Goal: Task Accomplishment & Management: Complete application form

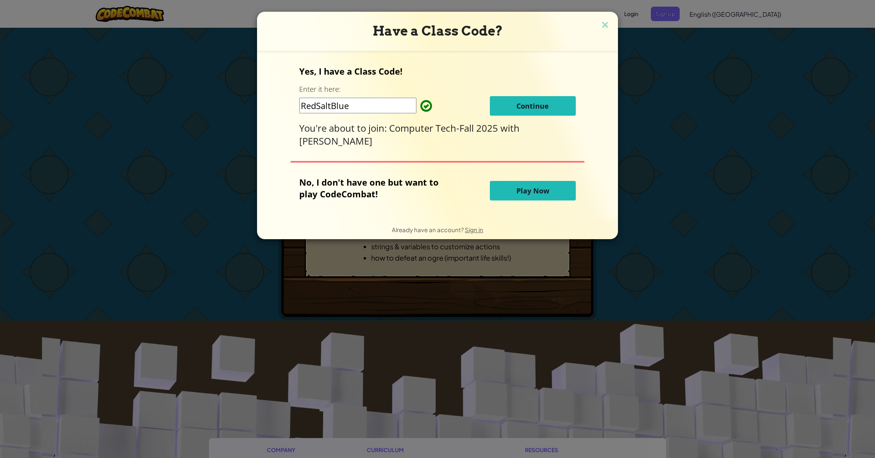
click at [508, 100] on button "Continue" at bounding box center [533, 106] width 86 height 20
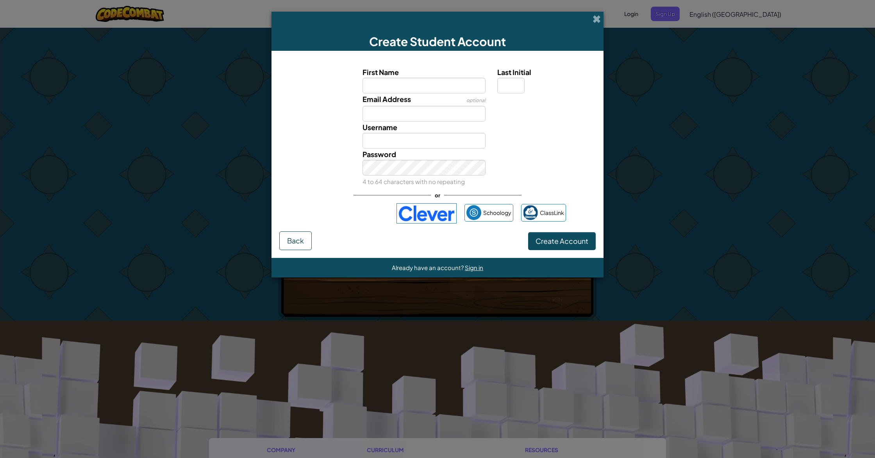
drag, startPoint x: 0, startPoint y: 156, endPoint x: 167, endPoint y: 193, distance: 170.8
click at [4, 157] on div "Create Student Account First Name Last Initial Email Address optional Username …" at bounding box center [437, 229] width 875 height 458
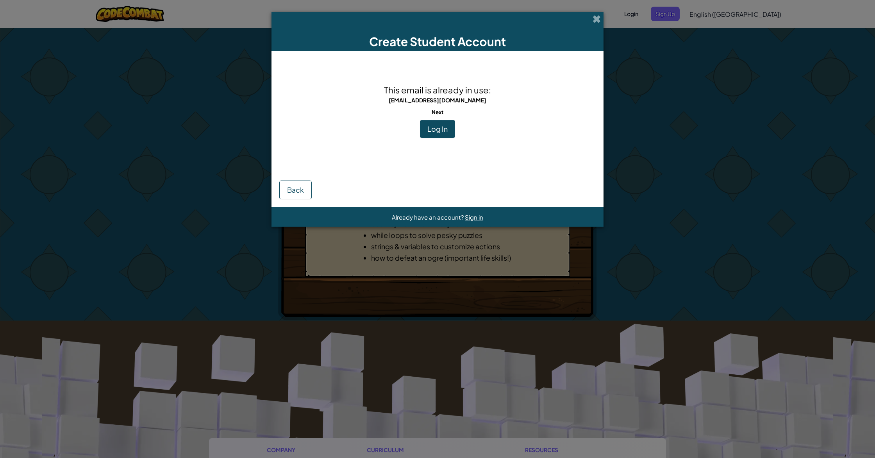
click at [436, 134] on button "Log In" at bounding box center [437, 129] width 35 height 18
